Goal: Book appointment/travel/reservation

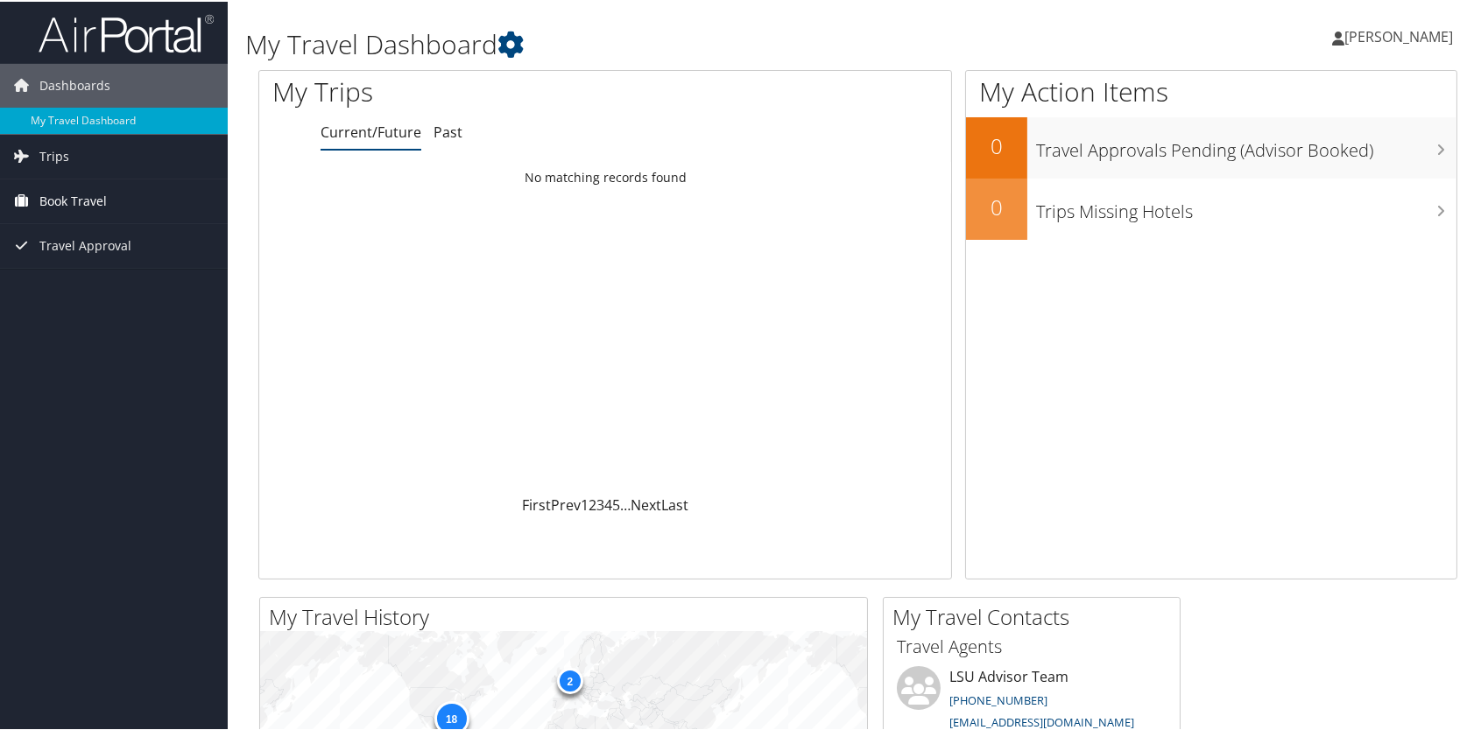
click at [75, 191] on span "Book Travel" at bounding box center [72, 200] width 67 height 44
click at [96, 198] on span "Book Travel" at bounding box center [72, 200] width 67 height 44
click at [113, 189] on link "Book Travel" at bounding box center [114, 200] width 228 height 44
click at [116, 159] on link "Trips" at bounding box center [114, 155] width 228 height 44
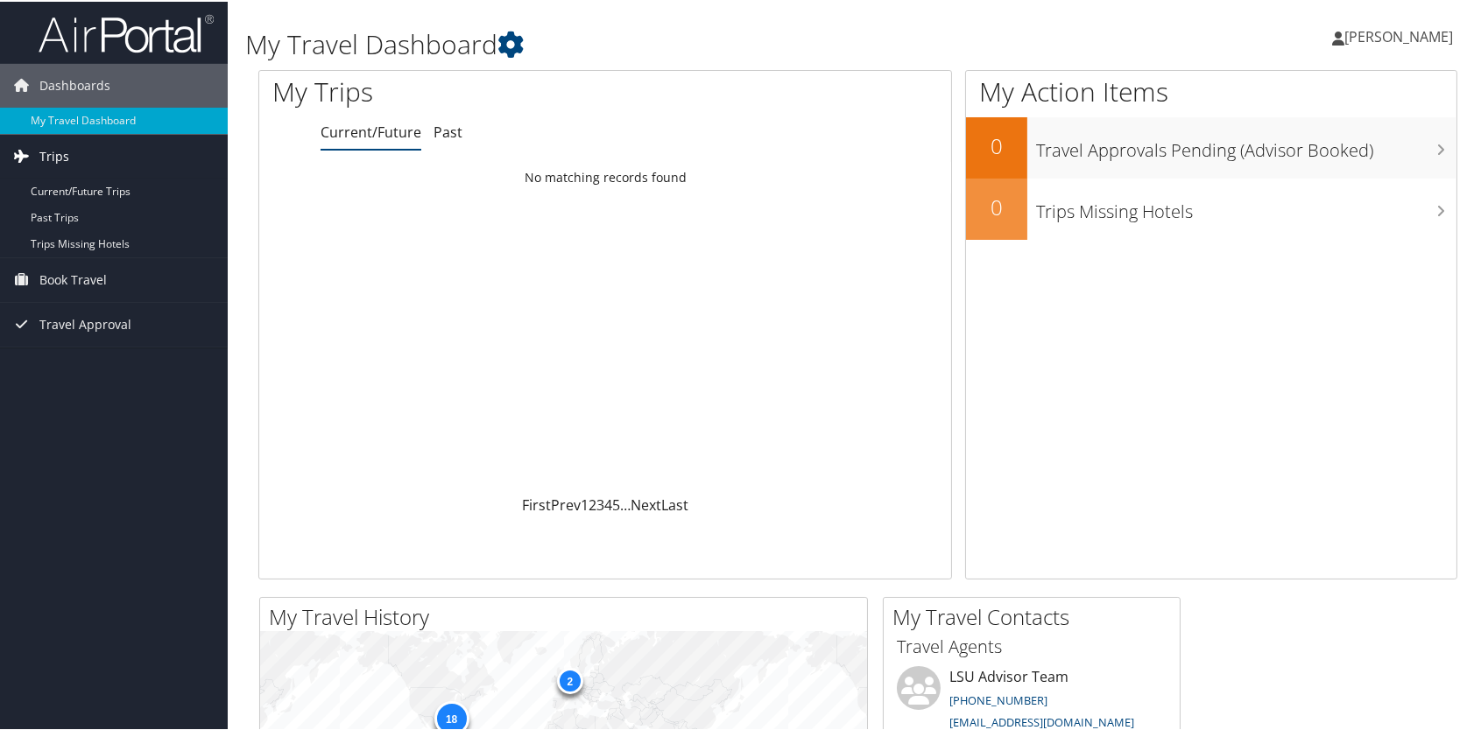
click at [115, 159] on link "Trips" at bounding box center [114, 155] width 228 height 44
click at [108, 201] on link "Book Travel" at bounding box center [114, 200] width 228 height 44
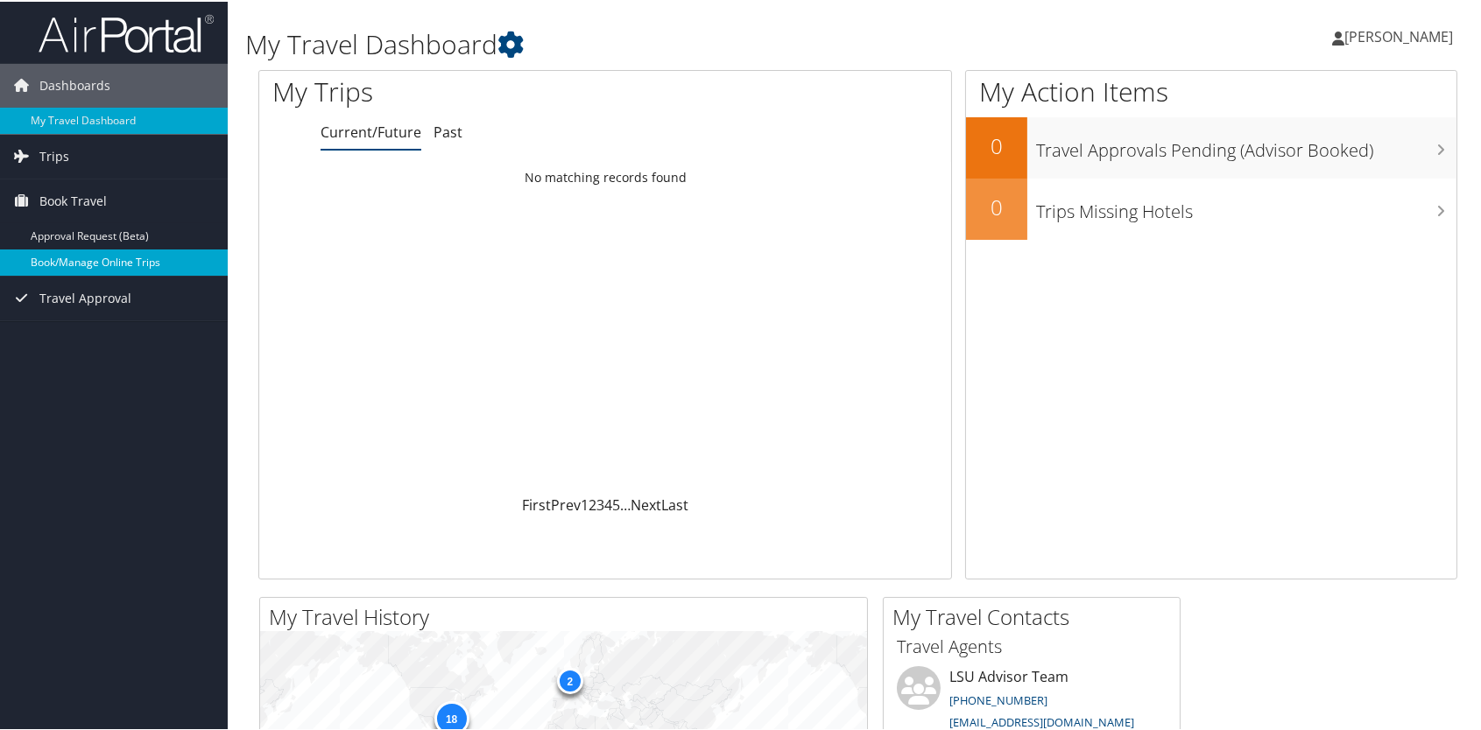
click at [93, 251] on link "Book/Manage Online Trips" at bounding box center [114, 261] width 228 height 26
